Goal: Task Accomplishment & Management: Complete application form

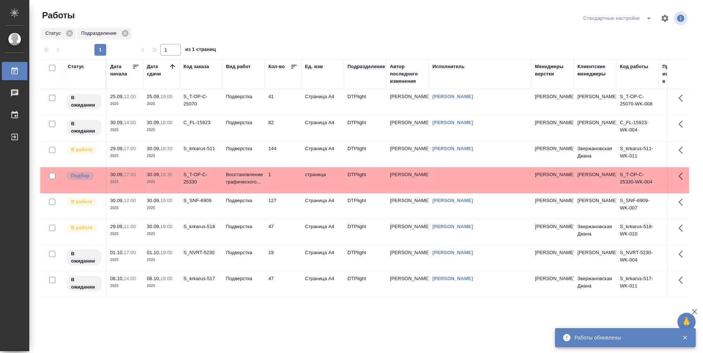
click at [291, 154] on td "144" at bounding box center [283, 154] width 37 height 26
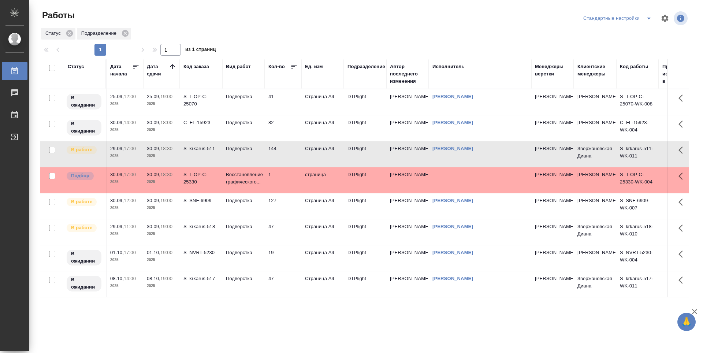
click at [284, 206] on td "127" at bounding box center [283, 206] width 37 height 26
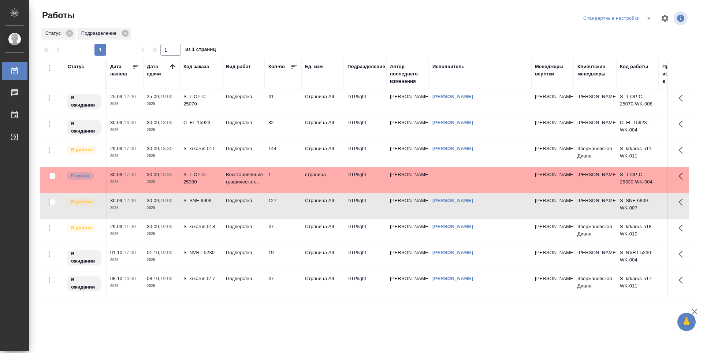
click at [283, 127] on td "82" at bounding box center [283, 128] width 37 height 26
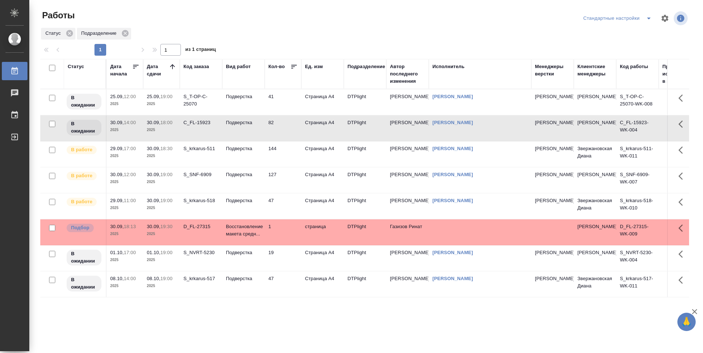
click at [290, 205] on td "47" at bounding box center [283, 206] width 37 height 26
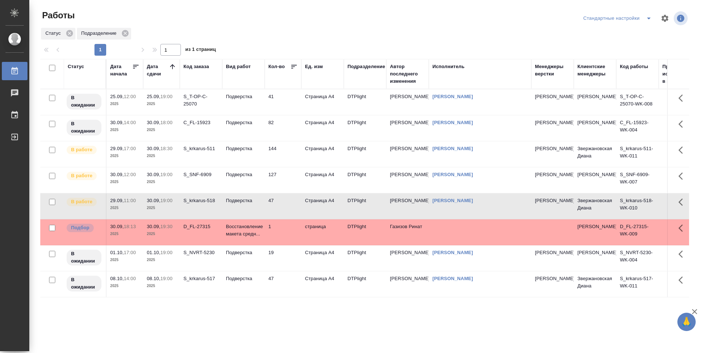
click at [290, 180] on td "127" at bounding box center [283, 180] width 37 height 26
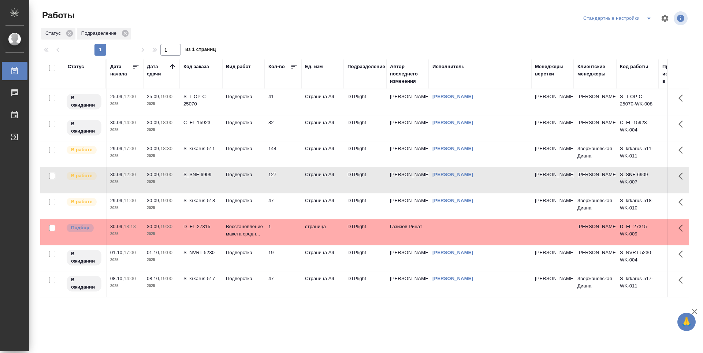
click at [287, 158] on td "144" at bounding box center [283, 154] width 37 height 26
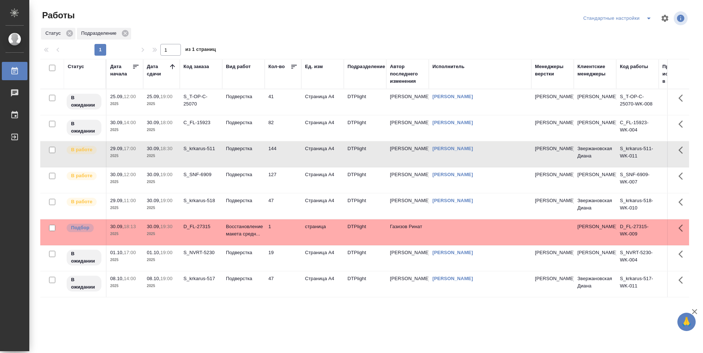
click at [285, 158] on td "144" at bounding box center [283, 154] width 37 height 26
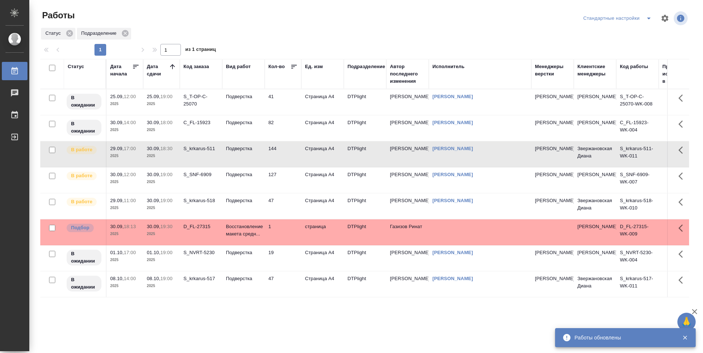
click at [290, 202] on td "47" at bounding box center [283, 206] width 37 height 26
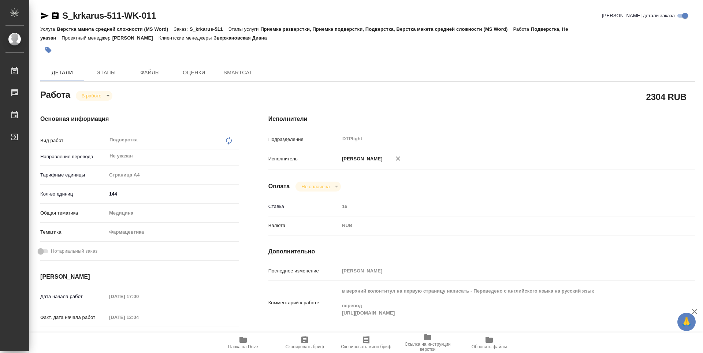
type textarea "x"
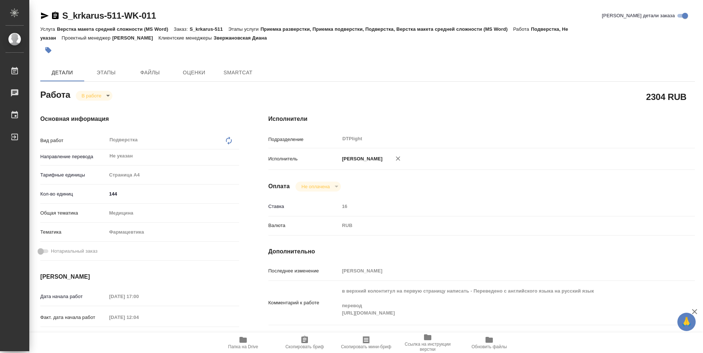
type textarea "x"
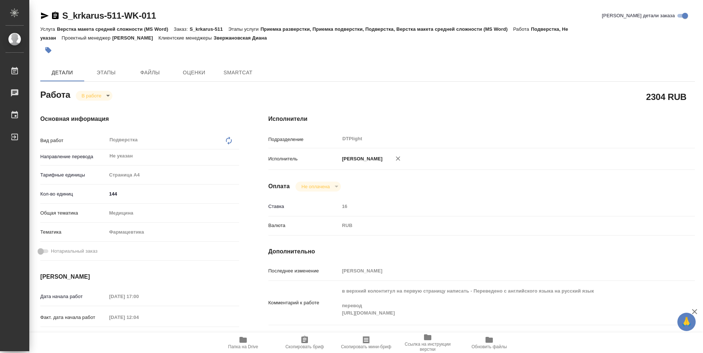
type textarea "x"
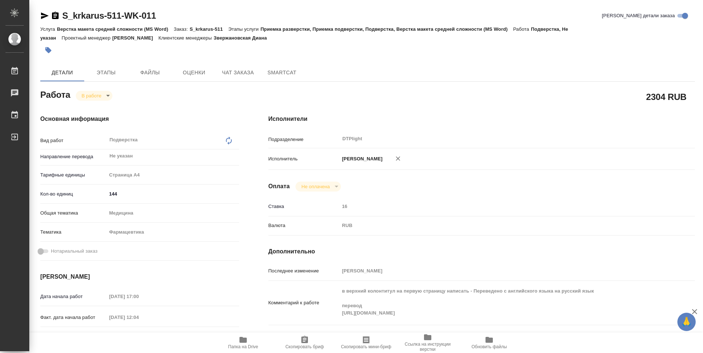
type textarea "x"
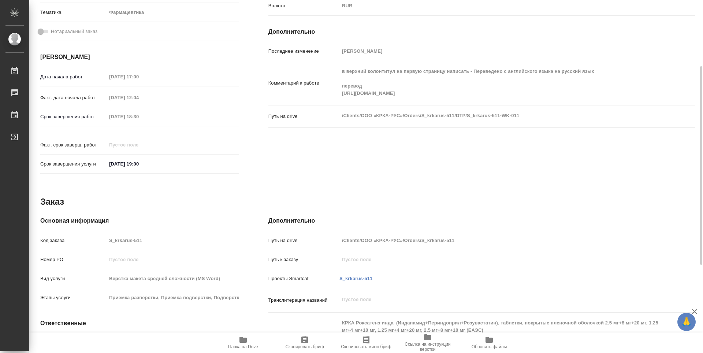
type textarea "x"
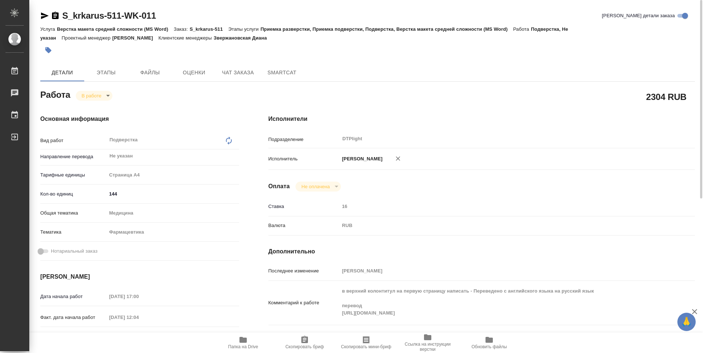
click at [44, 18] on icon "button" at bounding box center [45, 15] width 8 height 7
type textarea "x"
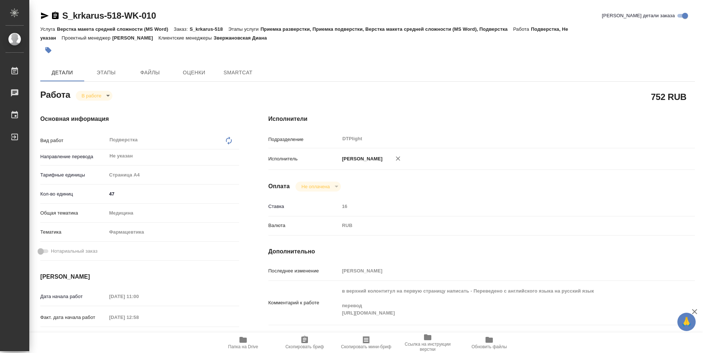
type textarea "x"
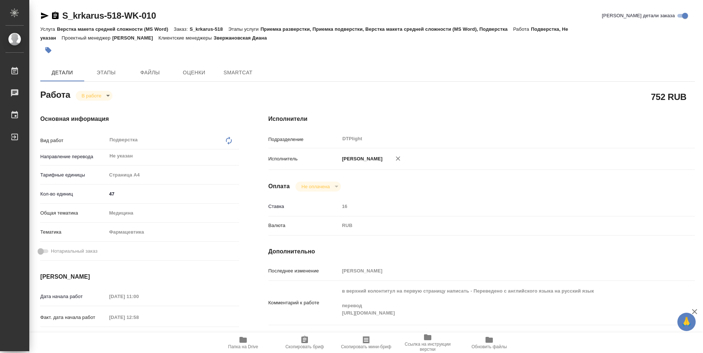
type textarea "x"
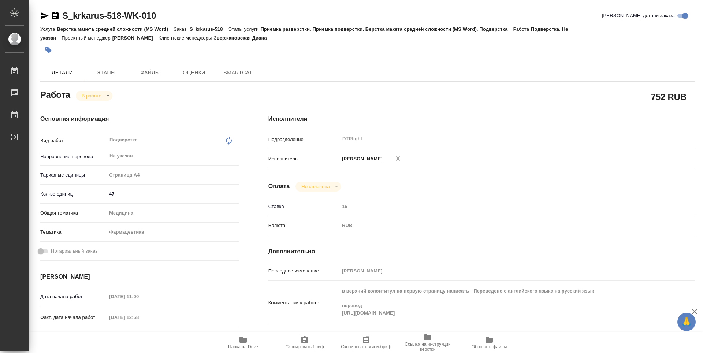
type textarea "x"
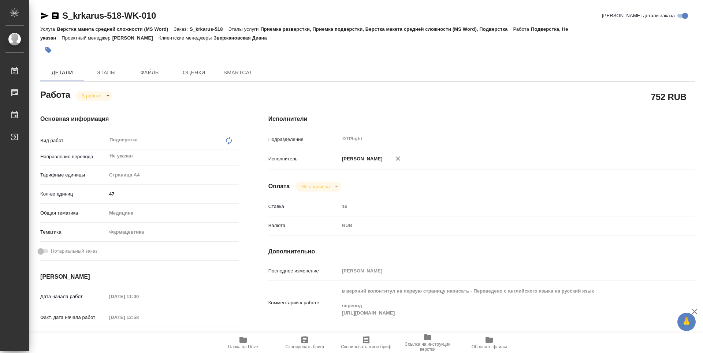
type textarea "x"
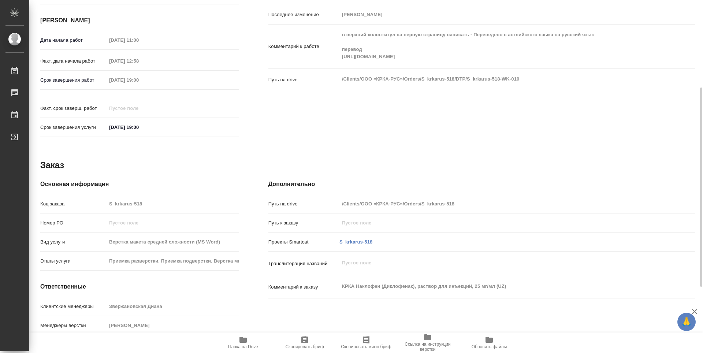
type textarea "x"
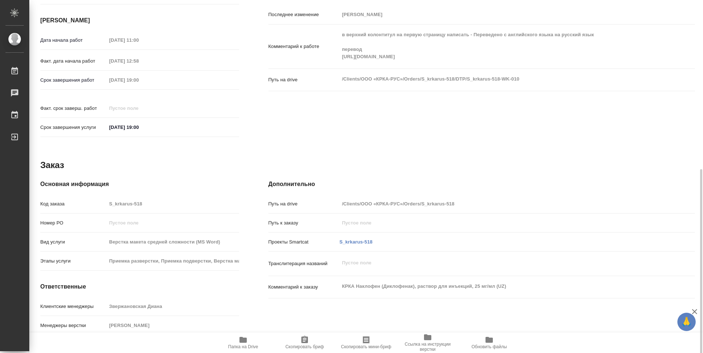
scroll to position [272, 0]
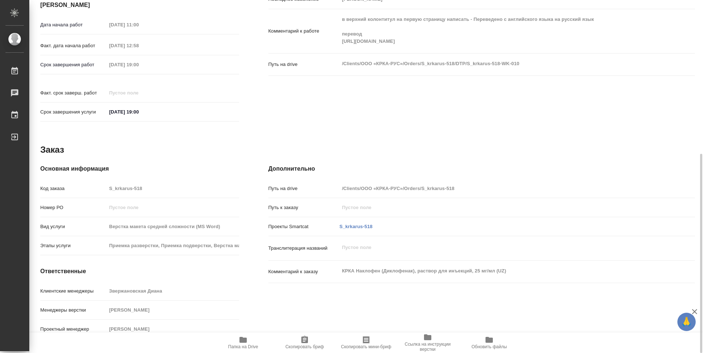
type textarea "x"
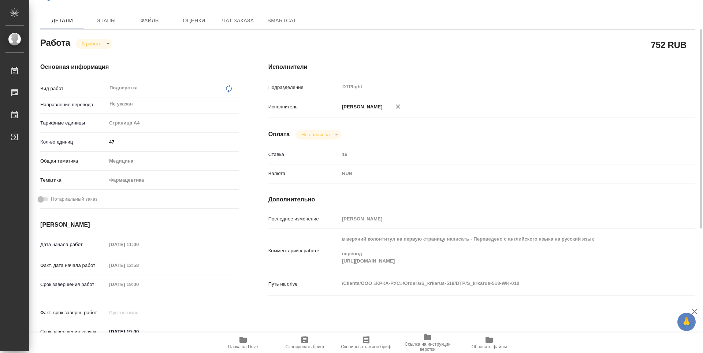
scroll to position [0, 0]
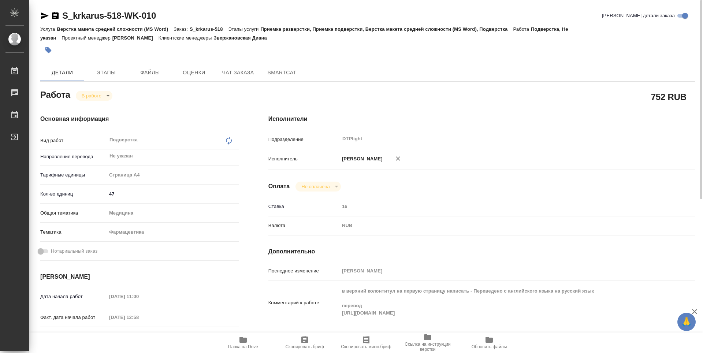
click at [44, 17] on icon "button" at bounding box center [45, 15] width 8 height 7
